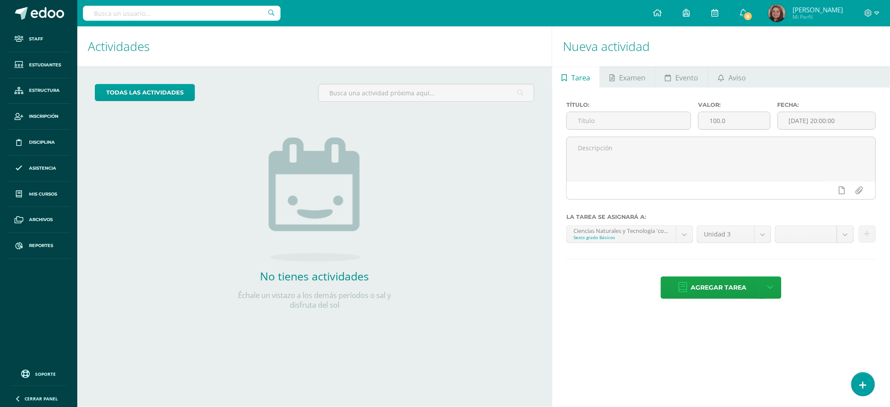
click at [252, 16] on input "text" at bounding box center [182, 13] width 198 height 15
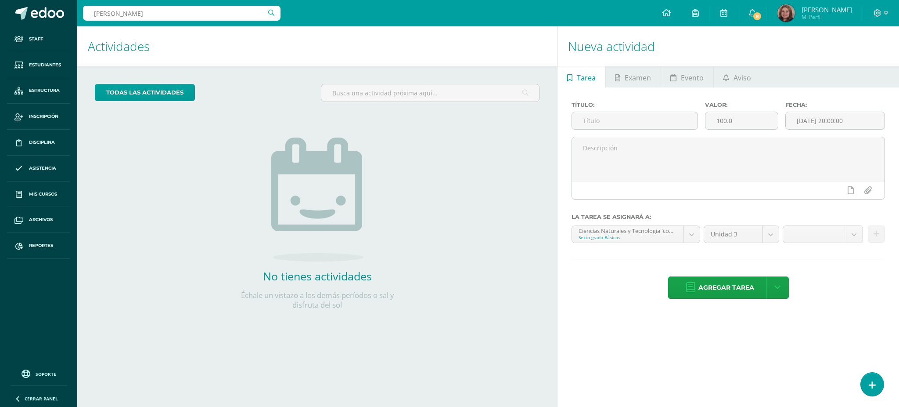
type input "[PERSON_NAME]"
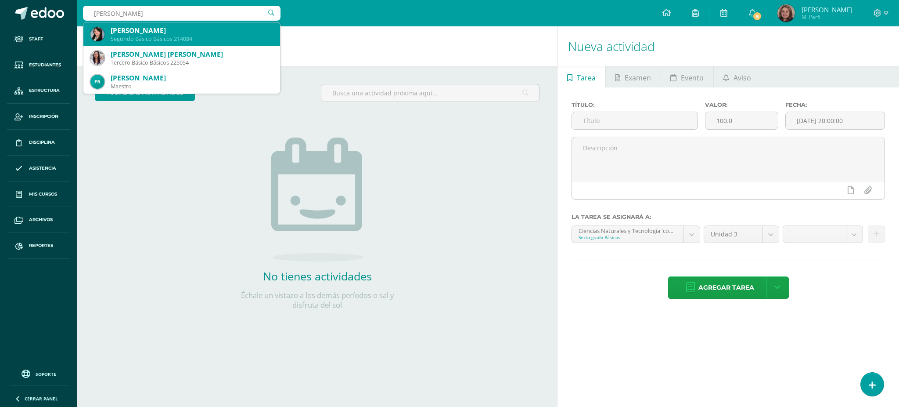
click at [207, 39] on div "Segundo Básico Básicos 214084" at bounding box center [192, 38] width 162 height 7
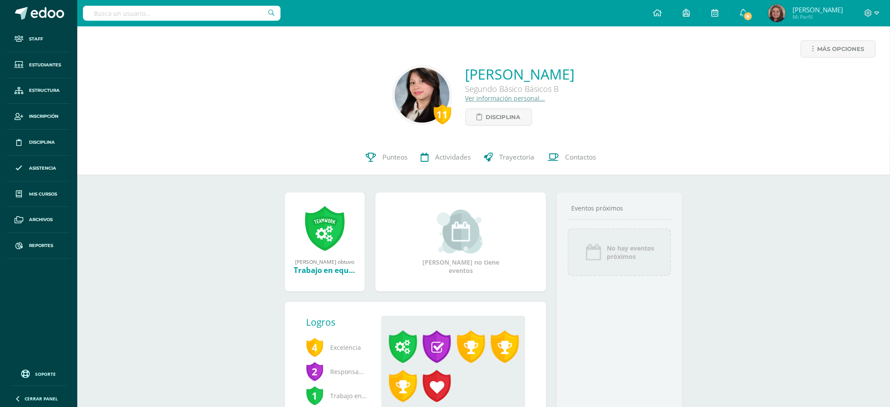
click at [465, 97] on link "Ver información personal..." at bounding box center [505, 98] width 80 height 8
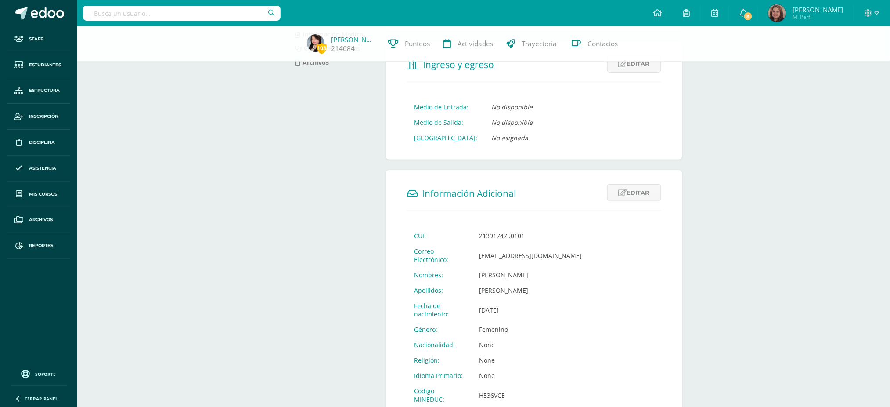
scroll to position [176, 0]
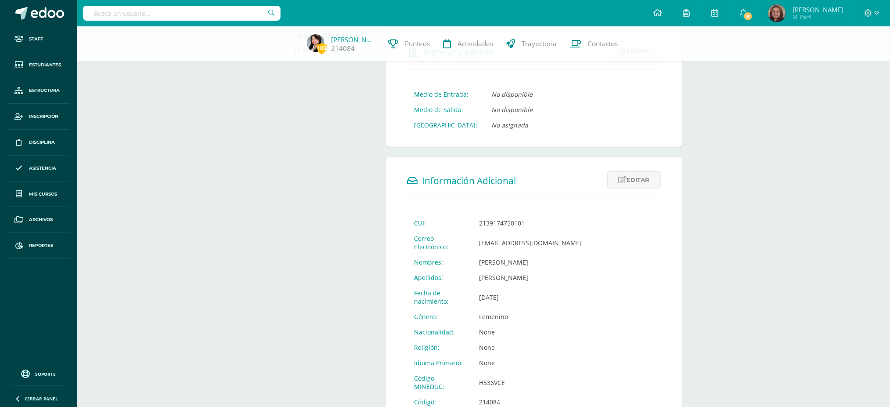
drag, startPoint x: 567, startPoint y: 246, endPoint x: 468, endPoint y: 255, distance: 98.7
copy td "eacortezm@sagradocorazon.edu.gt"
